Goal: Entertainment & Leisure: Consume media (video, audio)

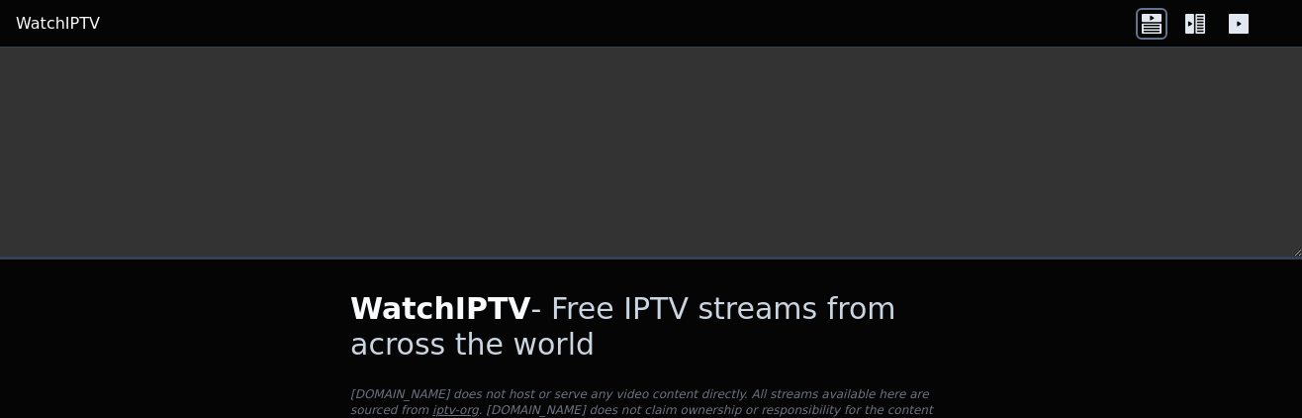
scroll to position [643, 0]
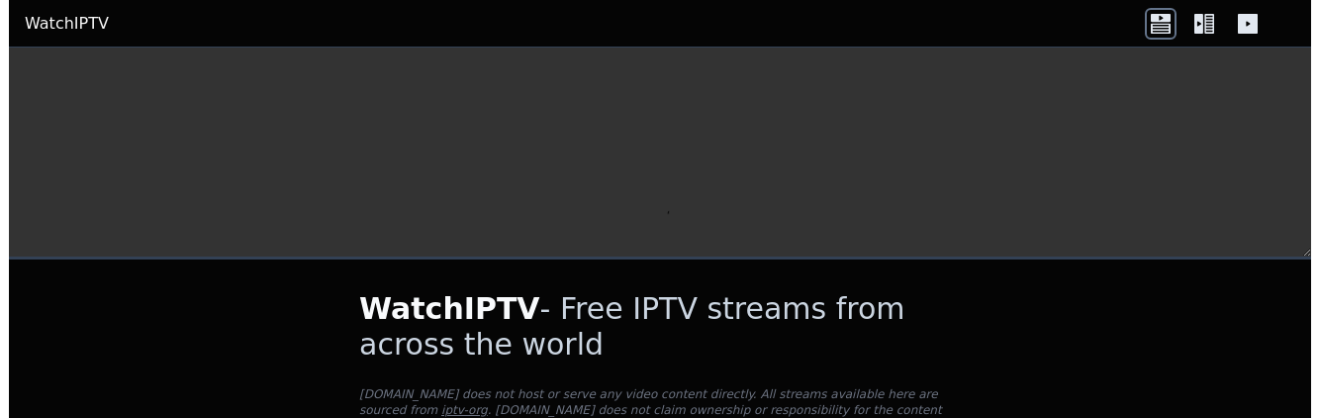
scroll to position [148, 0]
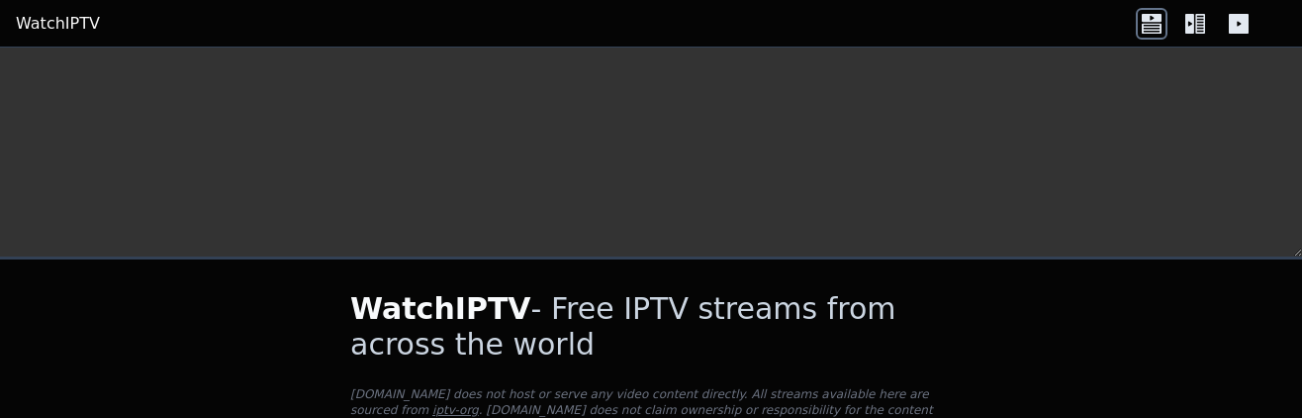
scroll to position [594, 0]
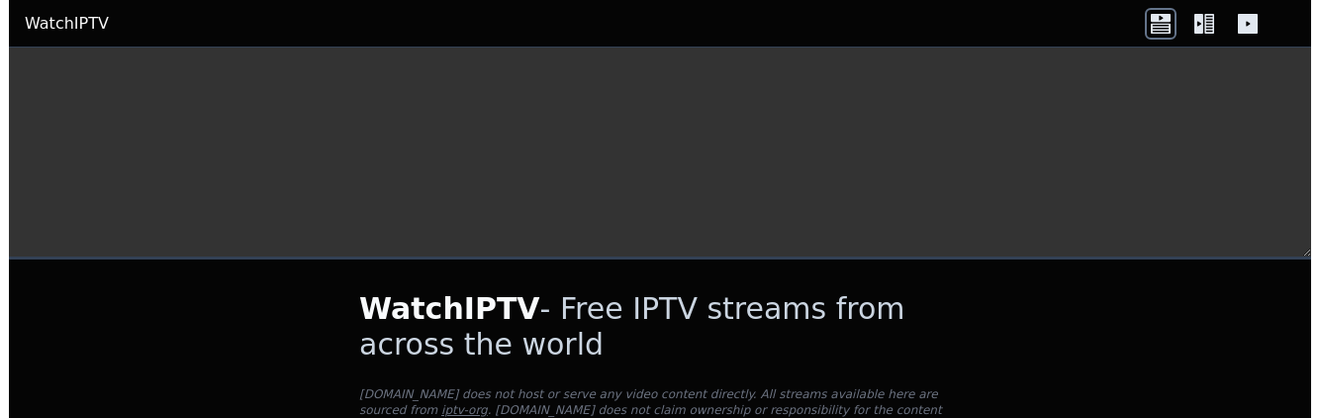
scroll to position [99, 0]
